Goal: Check status: Check status

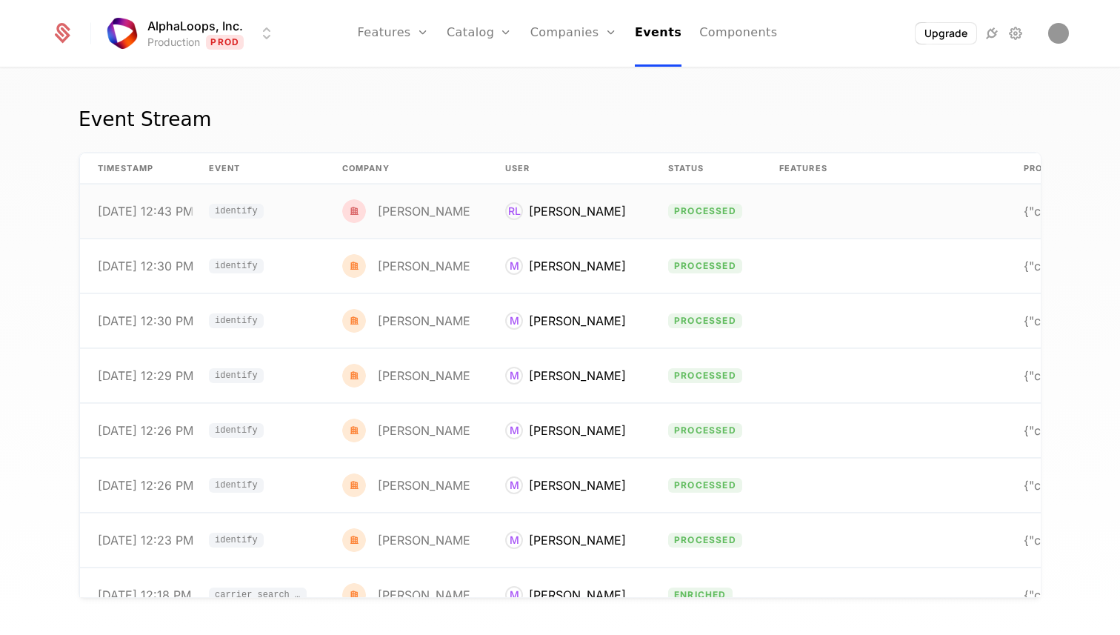
click at [549, 210] on div "[PERSON_NAME]" at bounding box center [577, 211] width 97 height 18
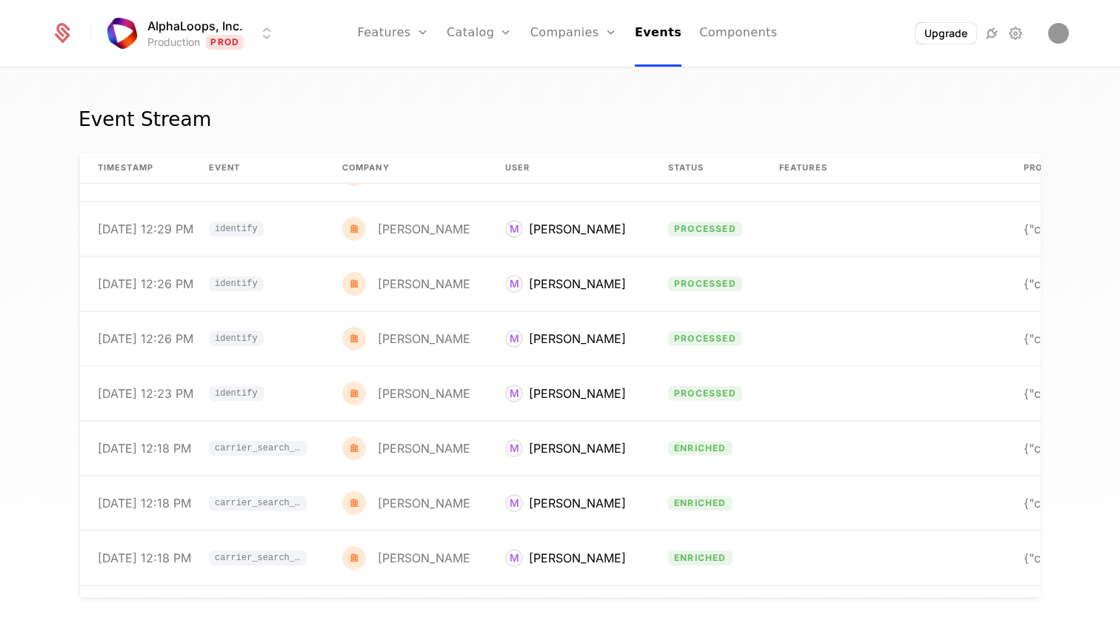
scroll to position [149, 0]
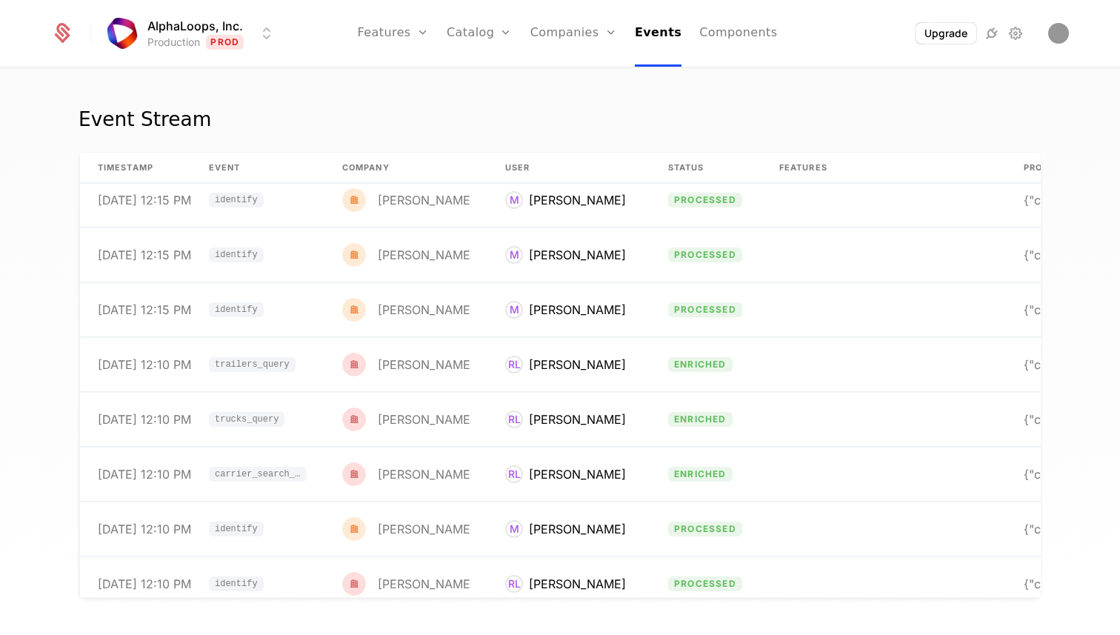
scroll to position [1112, 0]
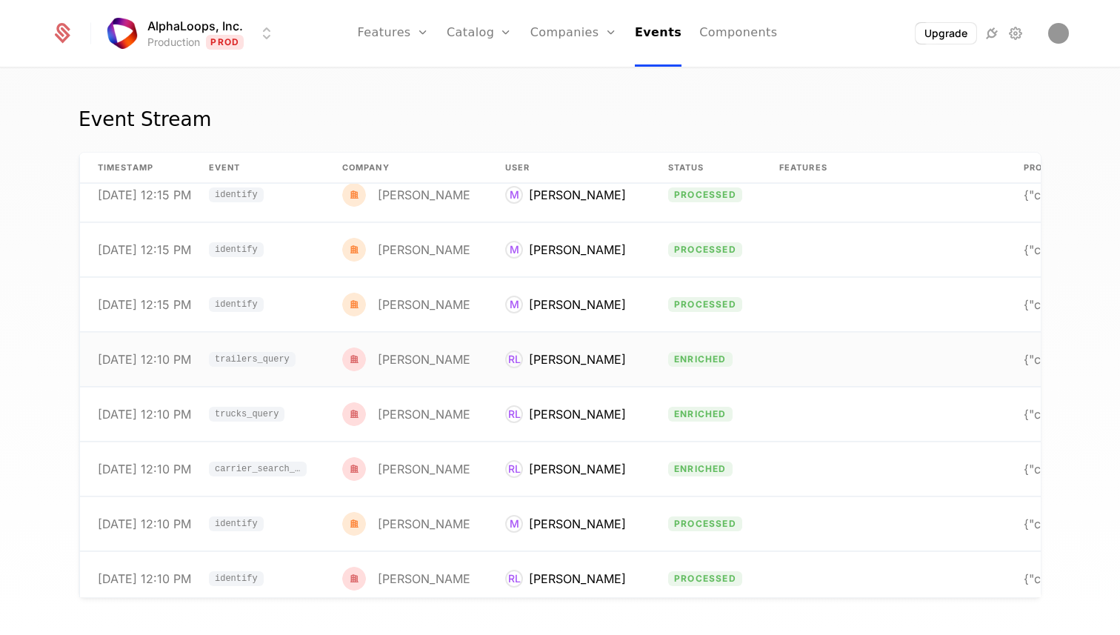
click at [587, 375] on td "RL Ryan Ly" at bounding box center [568, 359] width 163 height 54
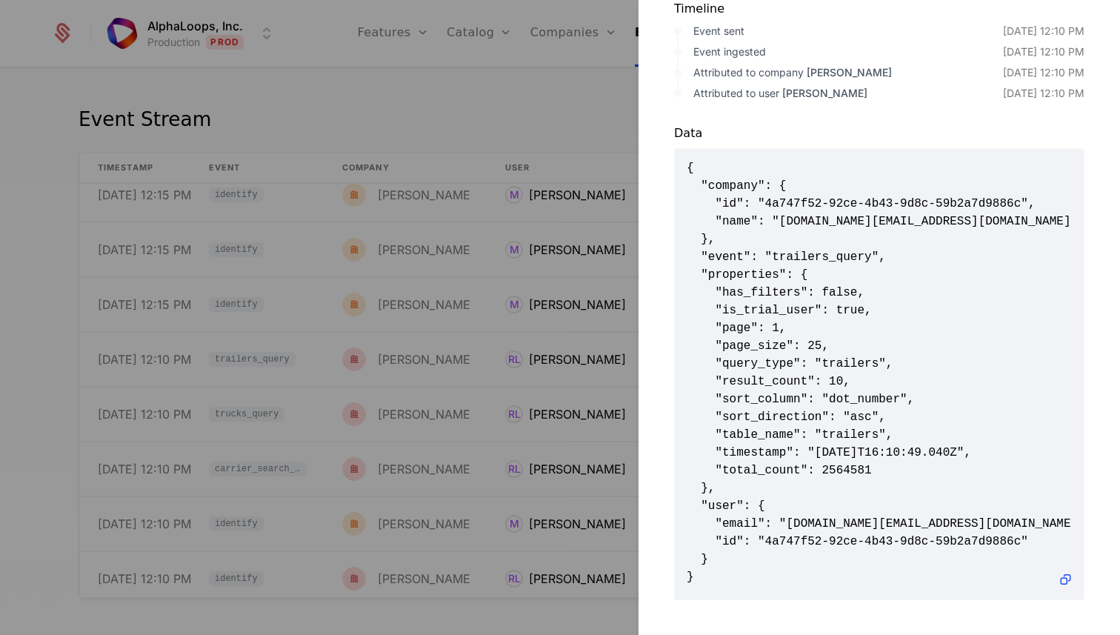
scroll to position [1, 0]
click at [524, 76] on div at bounding box center [560, 317] width 1120 height 635
